Goal: Transaction & Acquisition: Purchase product/service

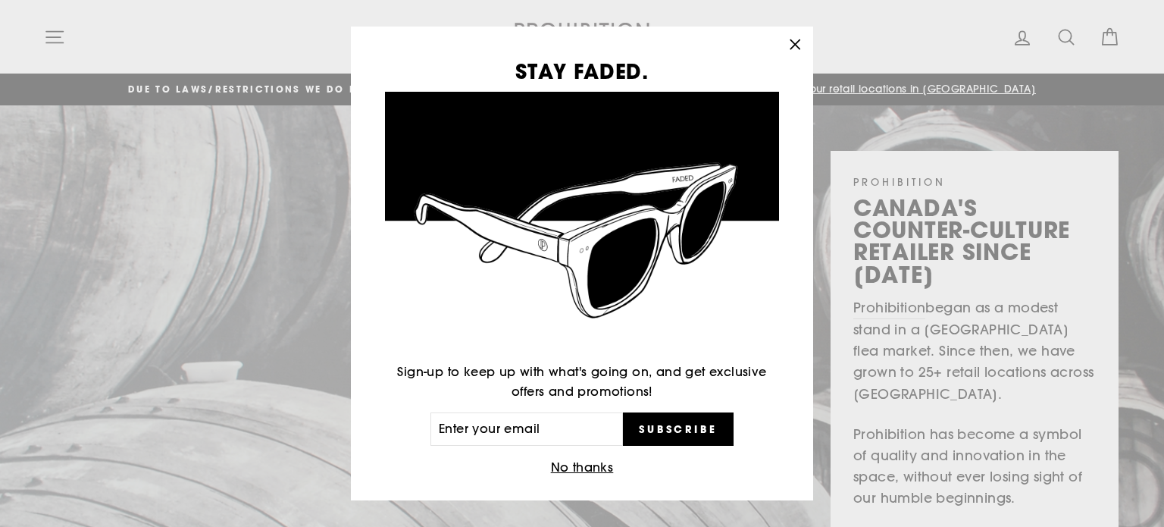
click at [797, 42] on icon "button" at bounding box center [794, 44] width 21 height 21
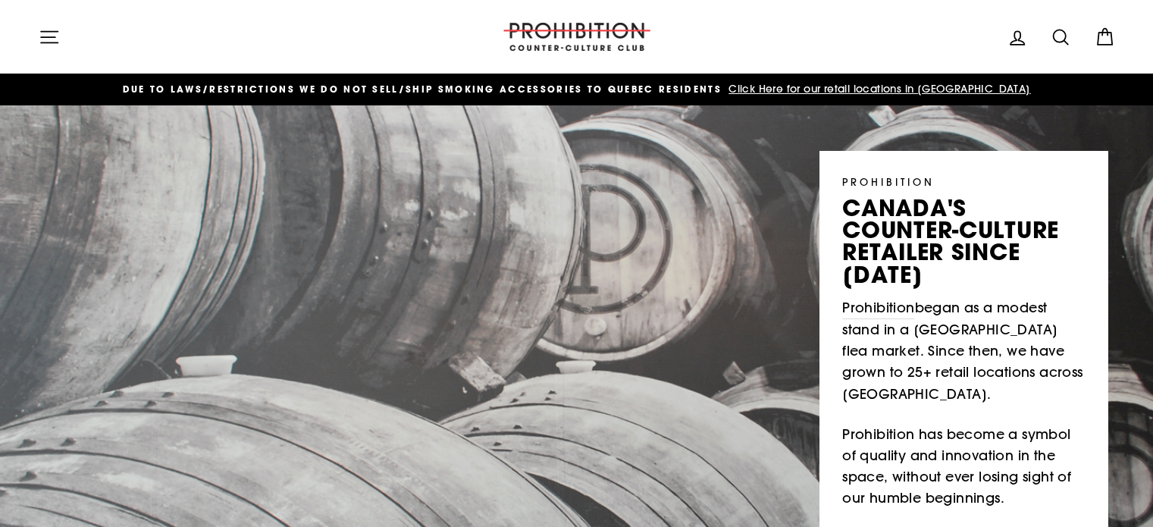
click at [54, 39] on icon "button" at bounding box center [49, 37] width 21 height 21
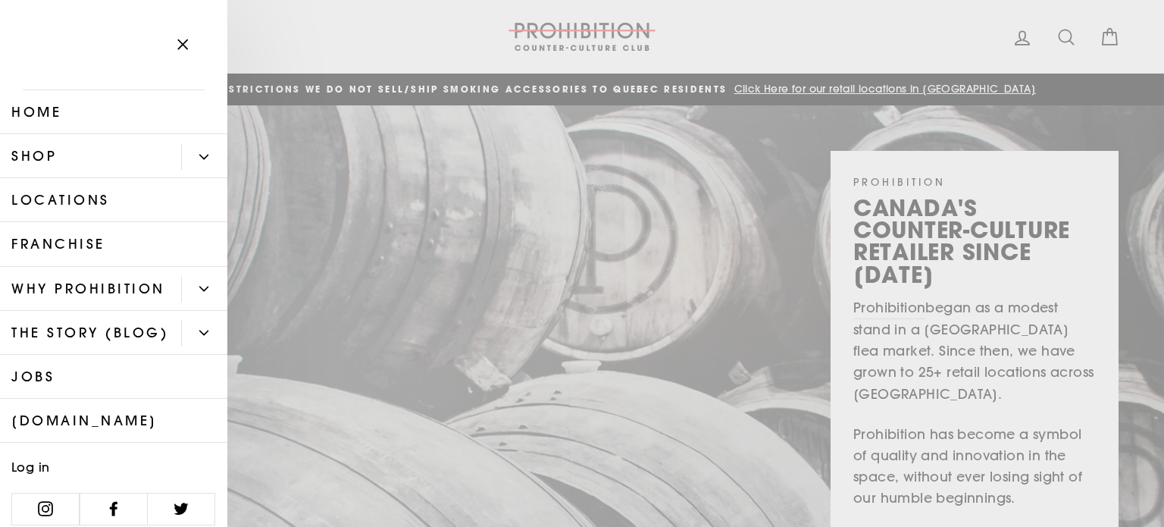
click at [199, 152] on icon "Primary" at bounding box center [203, 156] width 9 height 9
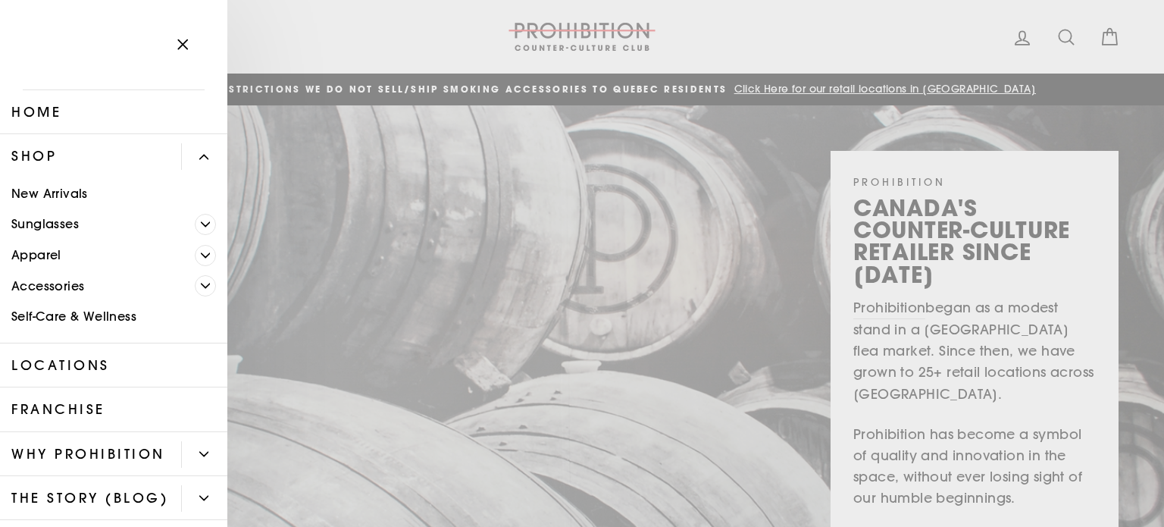
click at [197, 145] on button "Primary" at bounding box center [204, 156] width 46 height 27
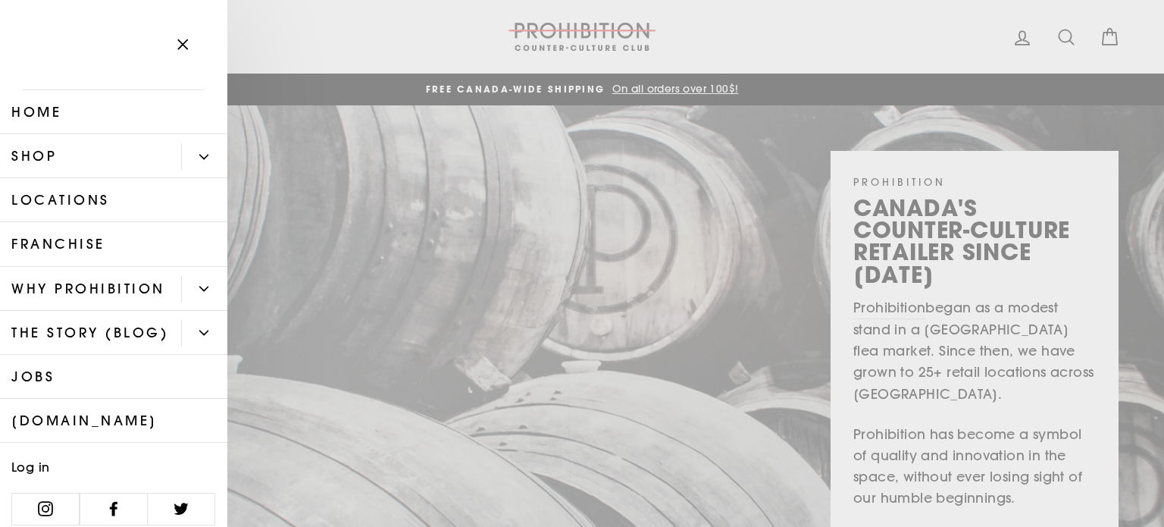
scroll to position [55, 0]
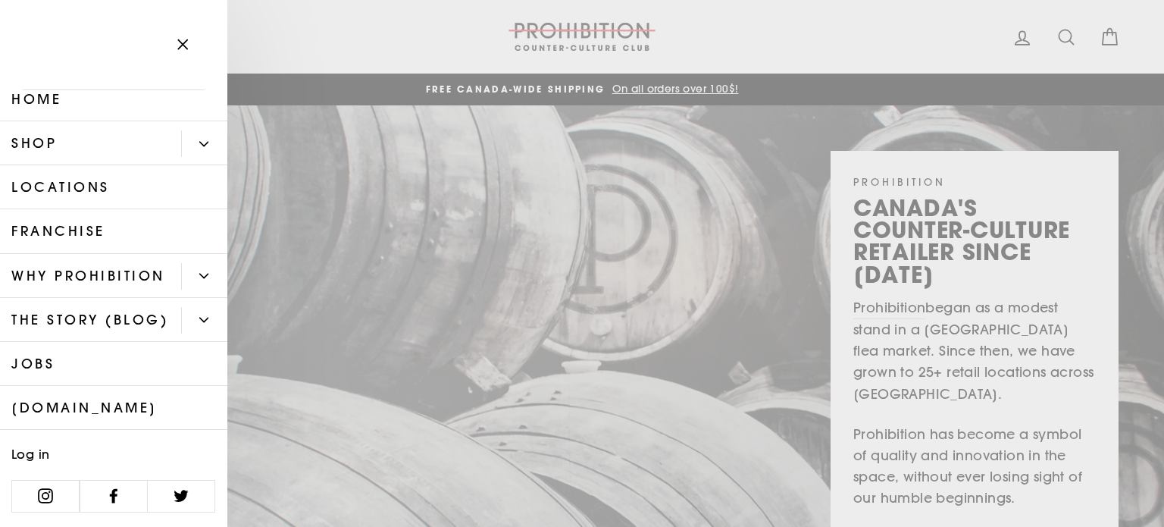
click at [56, 121] on link "Shop" at bounding box center [90, 143] width 181 height 44
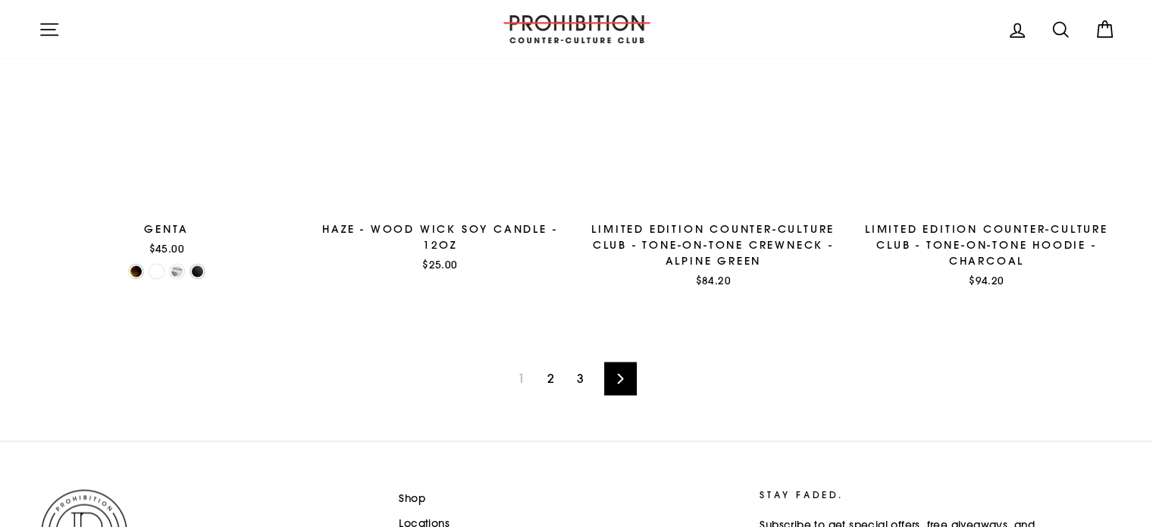
scroll to position [2501, 0]
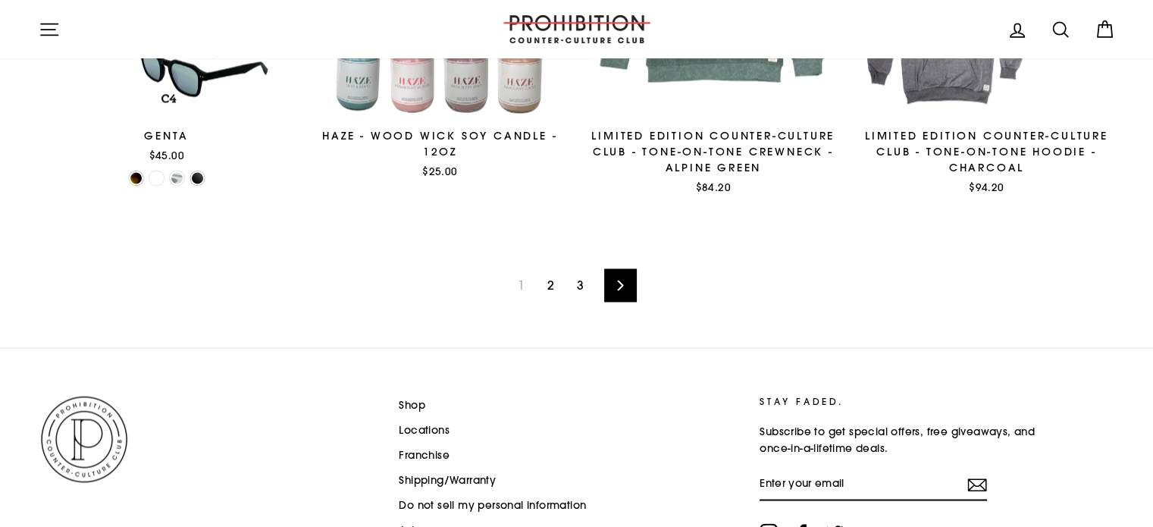
click at [548, 281] on link "2" at bounding box center [550, 285] width 25 height 24
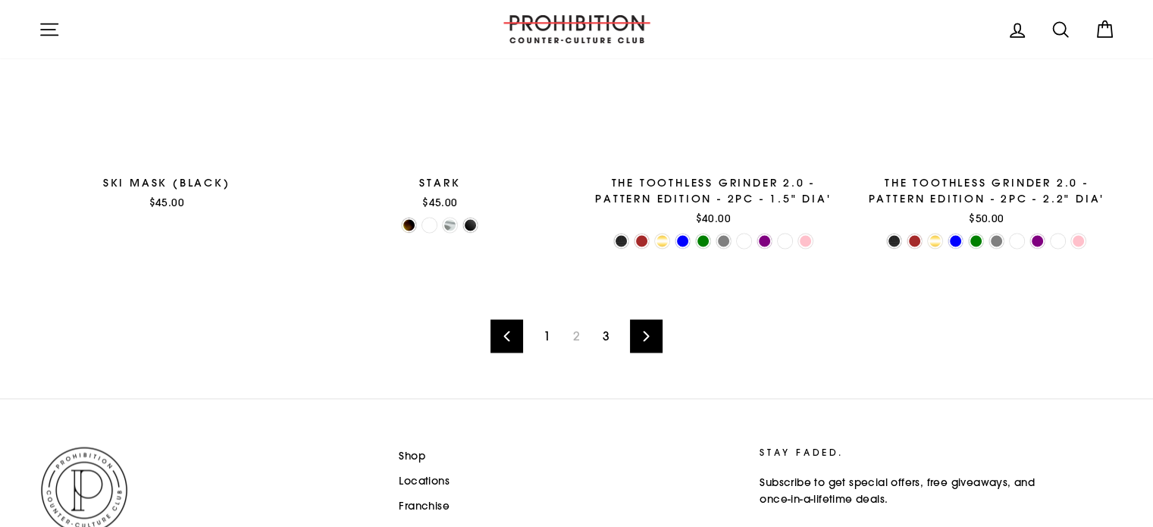
scroll to position [2606, 0]
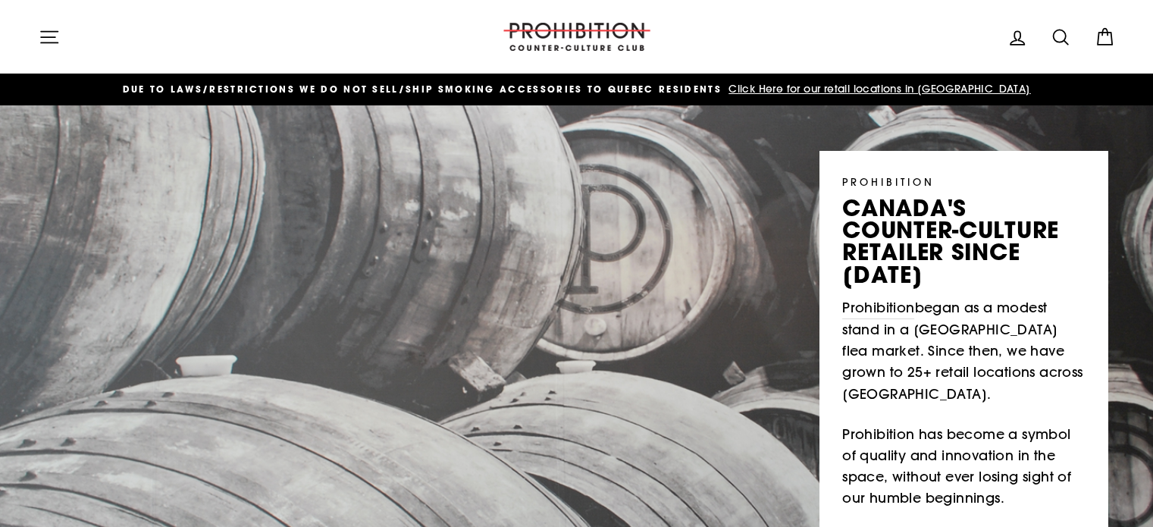
click at [50, 34] on icon "button" at bounding box center [49, 37] width 21 height 21
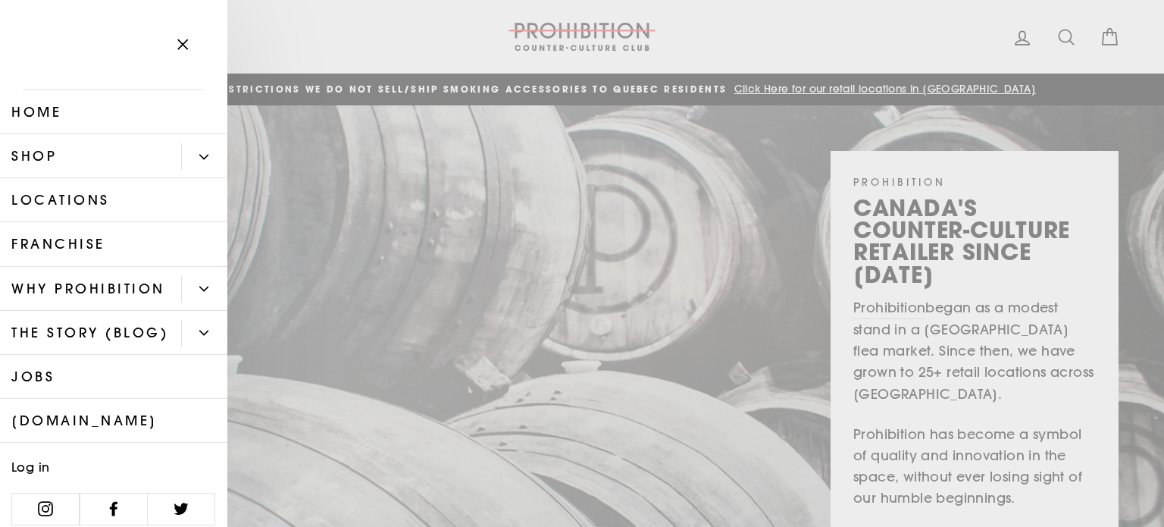
click at [192, 151] on button "Primary" at bounding box center [204, 156] width 46 height 27
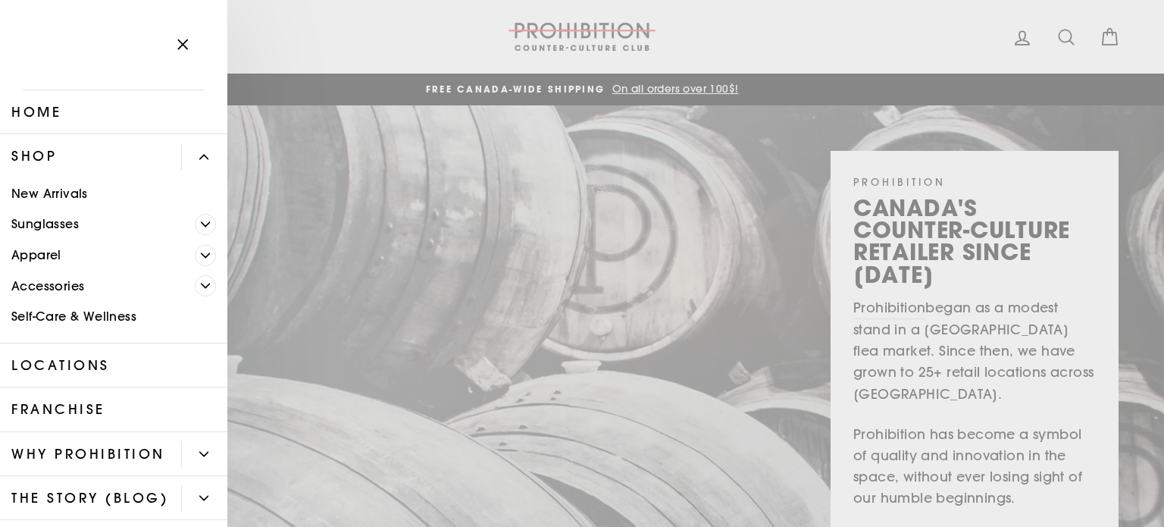
click at [201, 283] on icon "Primary" at bounding box center [205, 285] width 9 height 9
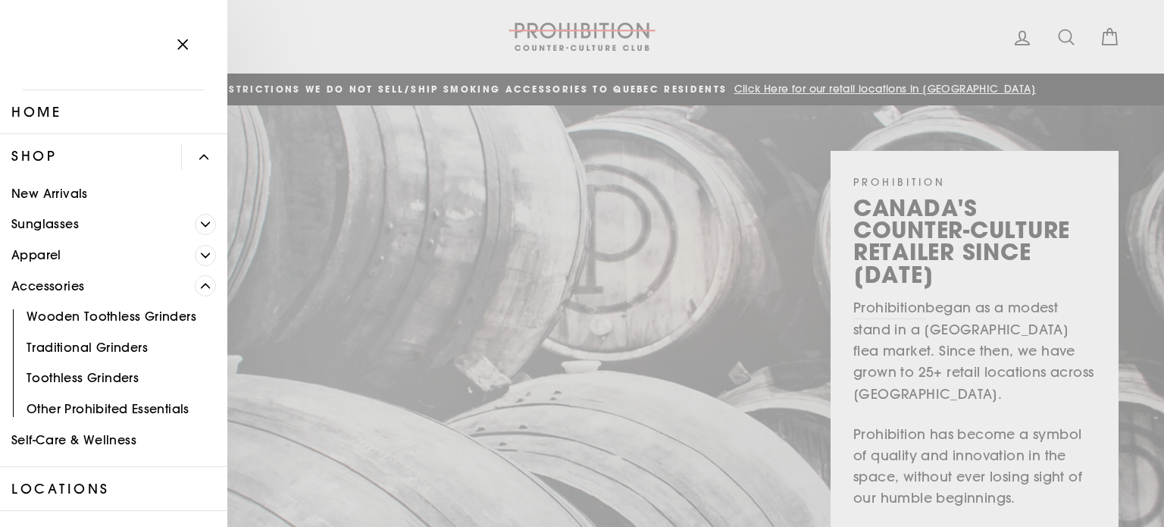
click at [201, 283] on icon "Primary" at bounding box center [205, 285] width 9 height 9
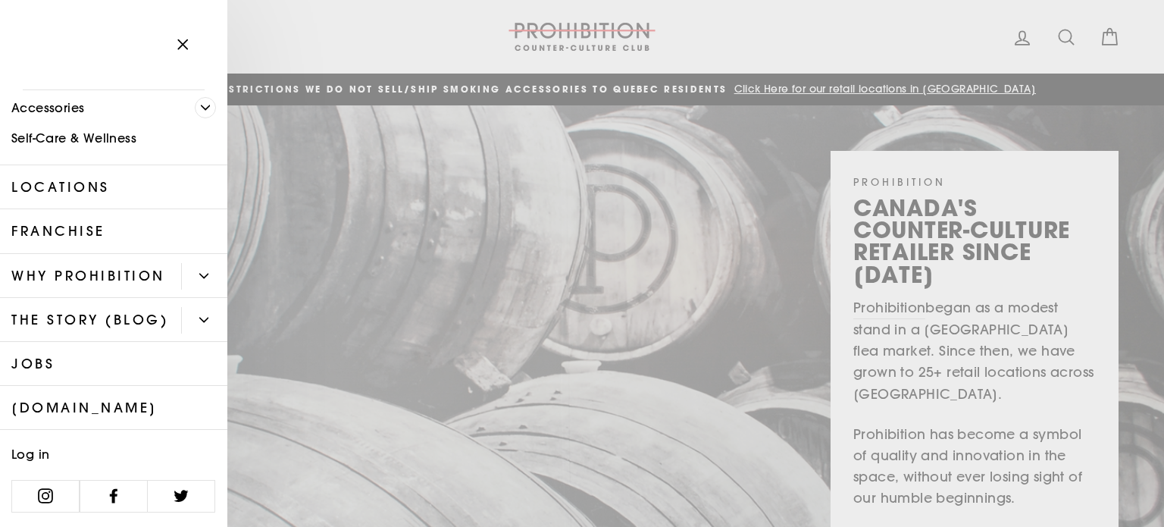
scroll to position [221, 0]
click at [190, 263] on button "Primary" at bounding box center [204, 276] width 46 height 27
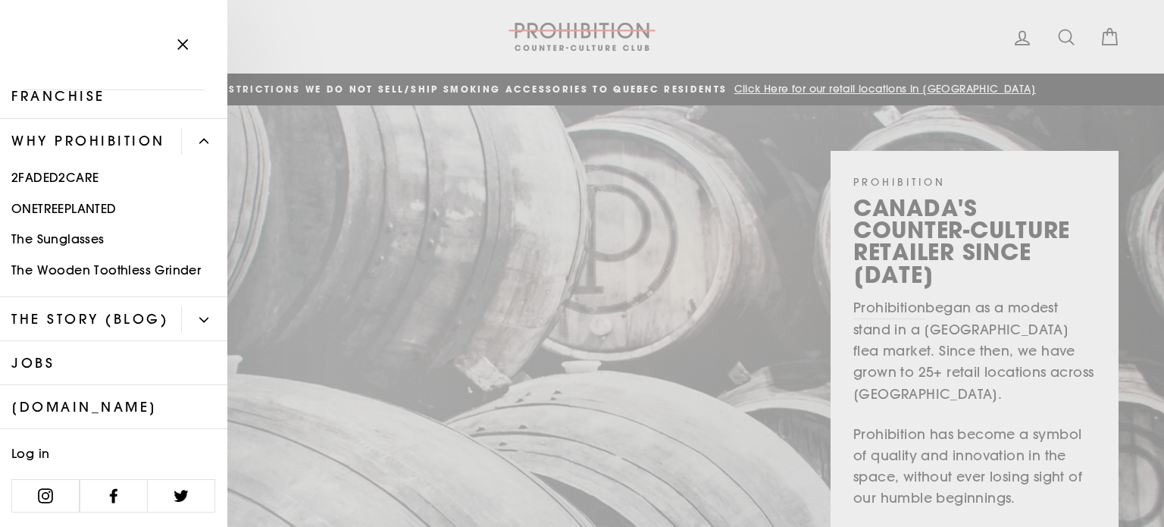
scroll to position [374, 0]
click at [199, 315] on icon "Primary" at bounding box center [203, 319] width 9 height 9
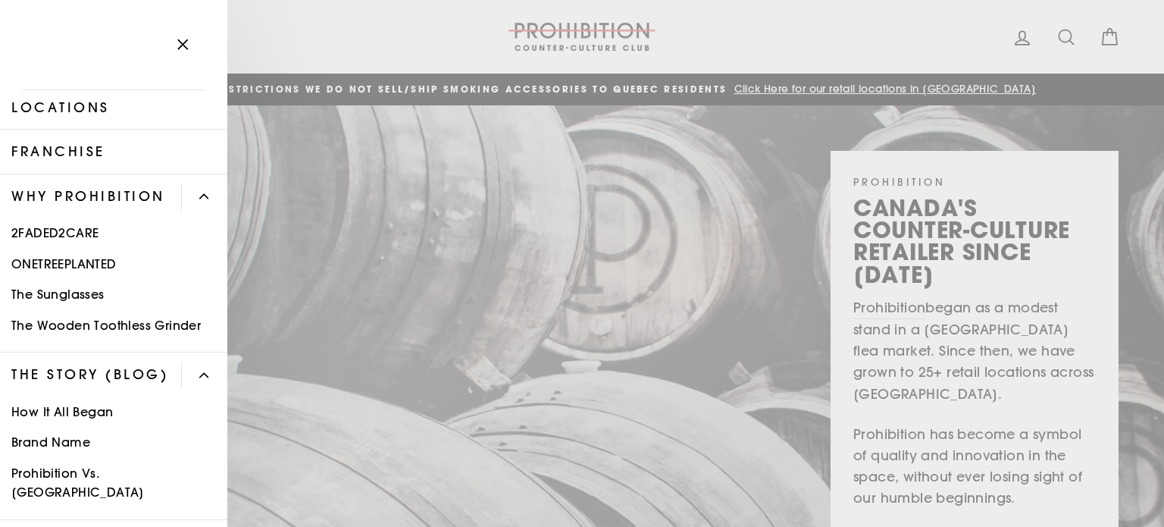
scroll to position [251, 0]
